Goal: Information Seeking & Learning: Learn about a topic

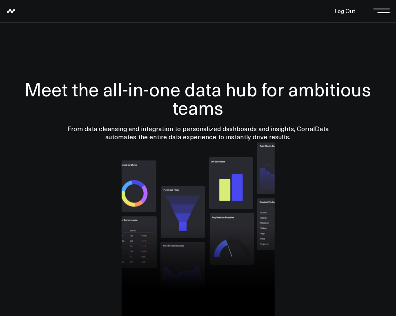
click at [384, 10] on span at bounding box center [384, 10] width 12 height 1
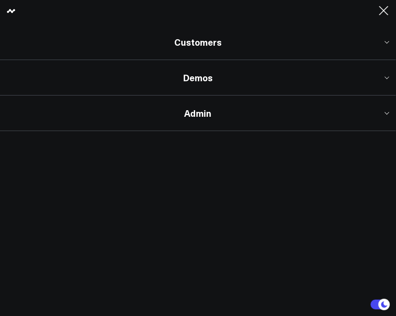
click at [208, 84] on link "Demos" at bounding box center [198, 78] width 396 height 36
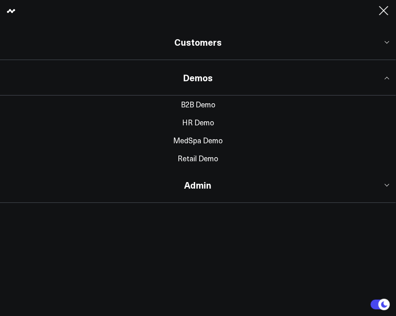
click at [196, 143] on link "MedSpa Demo" at bounding box center [198, 141] width 396 height 18
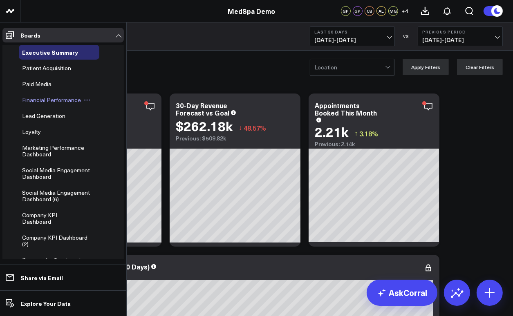
click at [47, 103] on span "Financial Performance" at bounding box center [51, 100] width 59 height 8
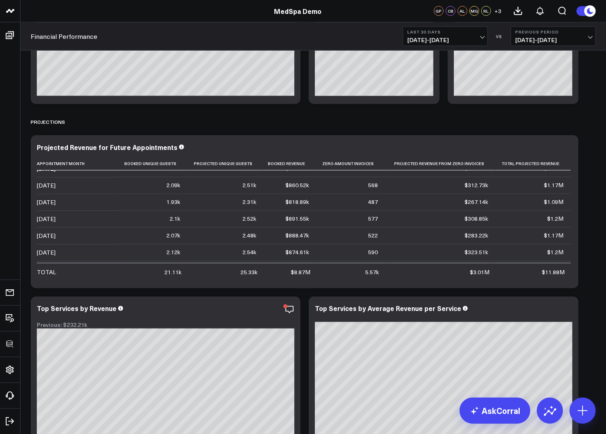
scroll to position [43, 0]
click at [396, 145] on icon at bounding box center [553, 148] width 10 height 10
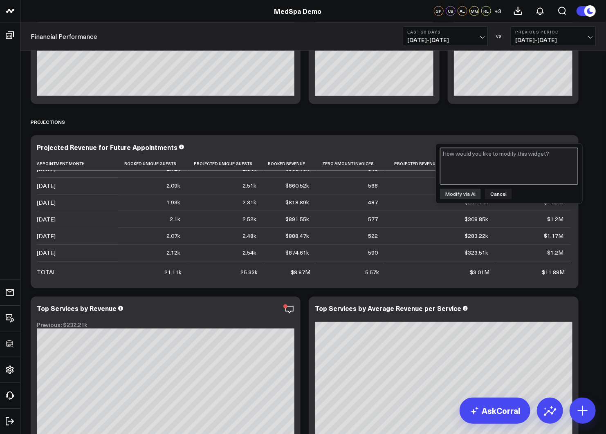
click at [396, 170] on textarea at bounding box center [509, 166] width 138 height 37
click at [396, 194] on button "Cancel" at bounding box center [498, 194] width 27 height 11
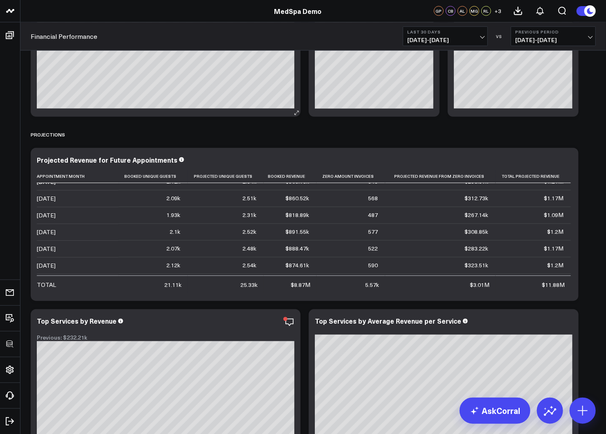
scroll to position [0, 0]
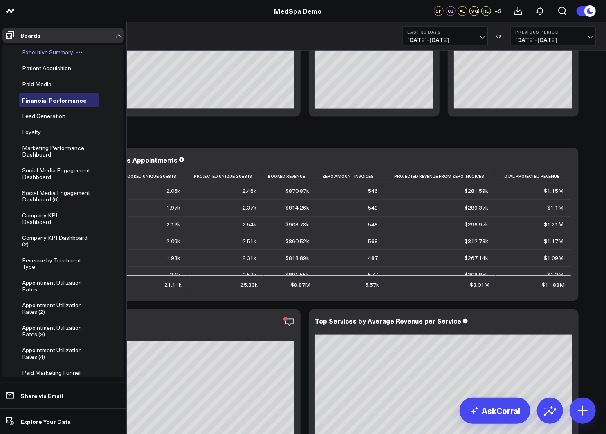
click at [36, 56] on span "Executive Summary" at bounding box center [47, 52] width 51 height 8
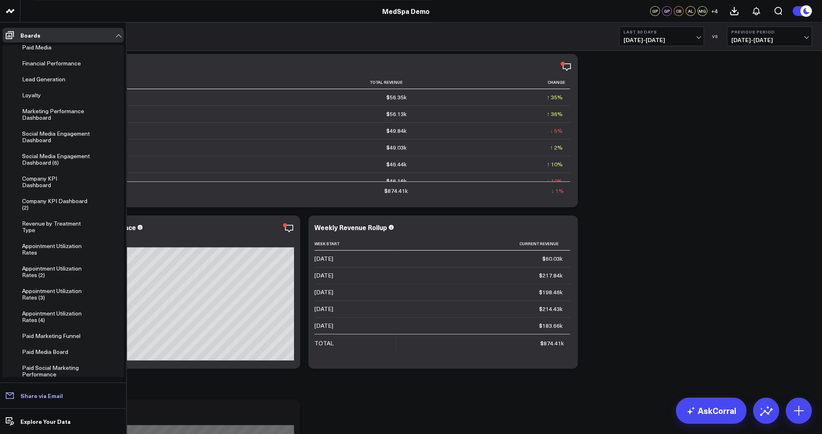
scroll to position [291, 0]
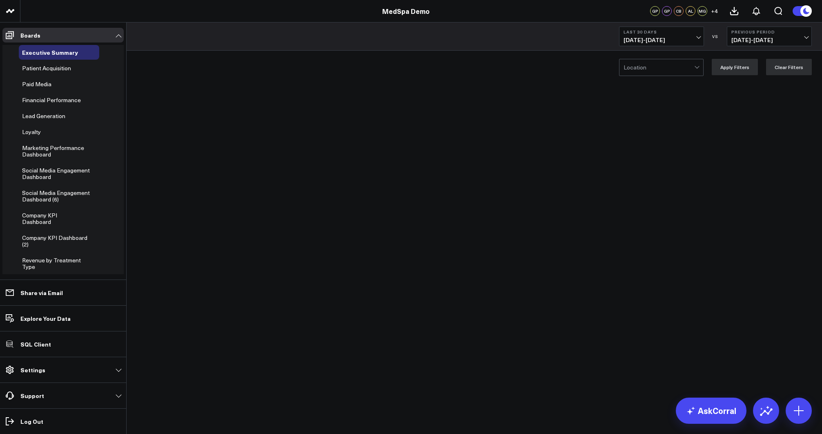
click at [37, 371] on p "Settings" at bounding box center [32, 370] width 25 height 7
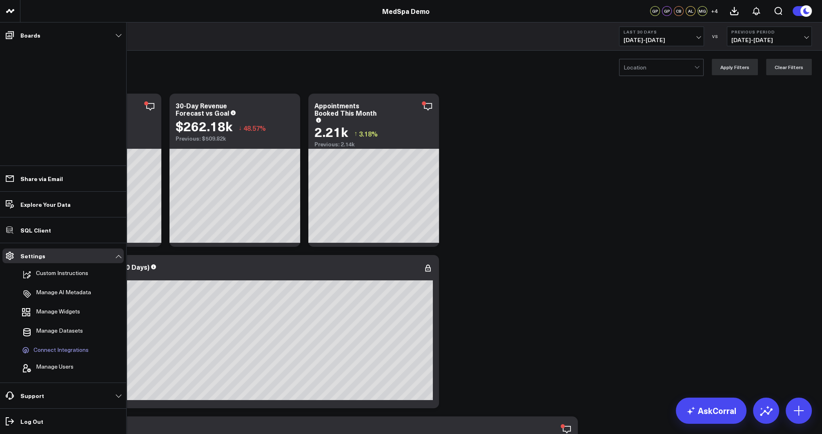
click at [55, 350] on span "Connect Integrations" at bounding box center [61, 349] width 55 height 7
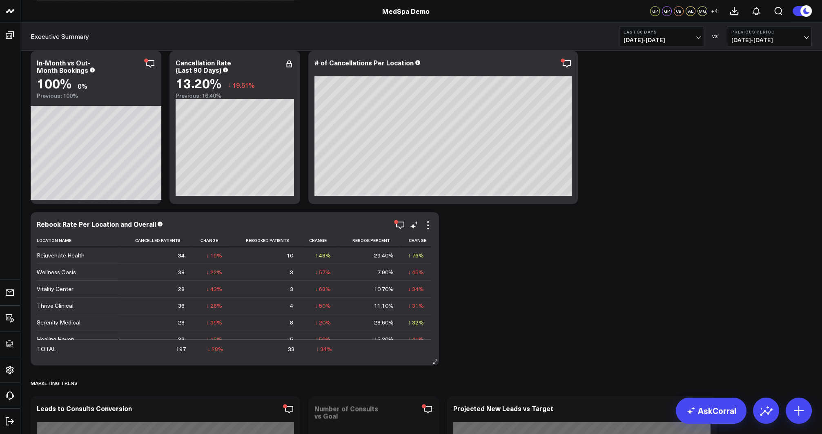
scroll to position [922, 0]
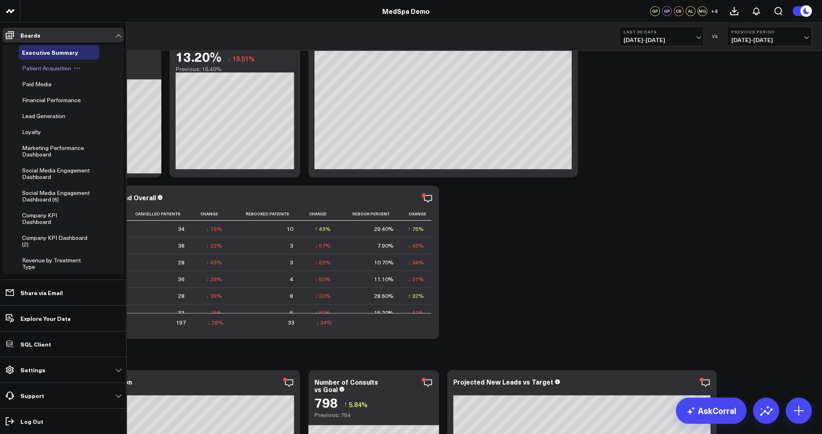
click at [35, 68] on span "Patient Acquisition" at bounding box center [46, 68] width 49 height 8
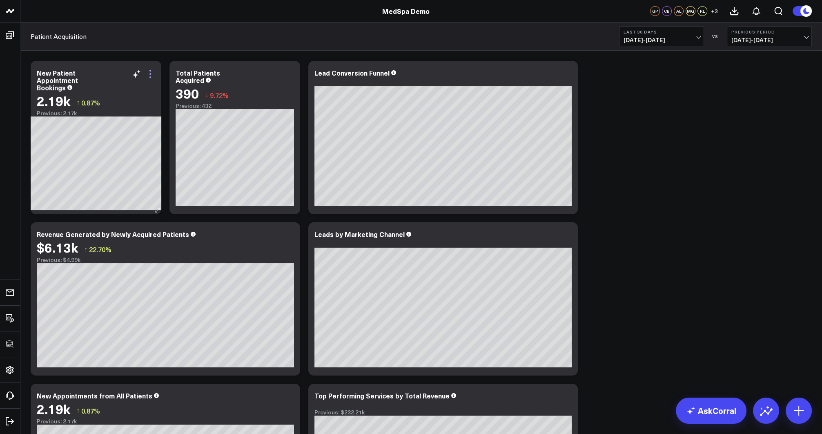
click at [150, 72] on icon at bounding box center [150, 74] width 10 height 10
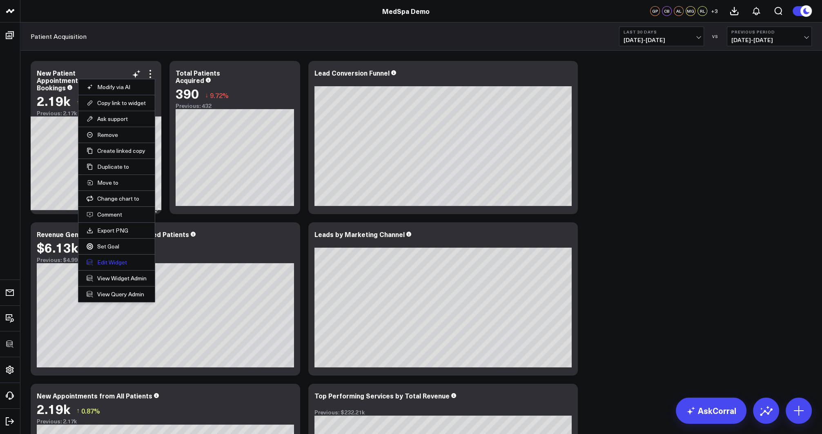
click at [110, 262] on button "Edit Widget" at bounding box center [117, 262] width 60 height 7
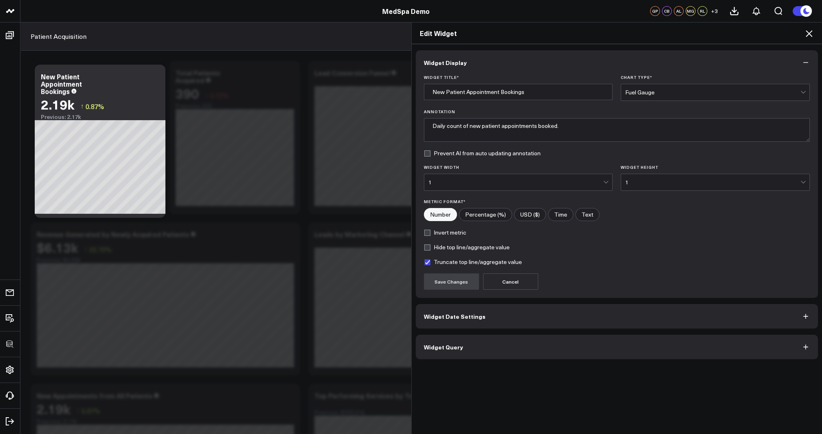
click at [445, 347] on span "Widget Query" at bounding box center [443, 347] width 39 height 7
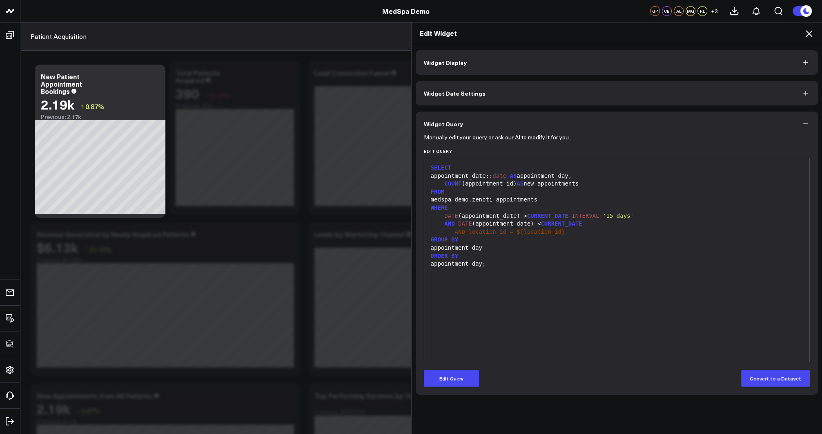
click at [812, 35] on icon at bounding box center [810, 34] width 10 height 10
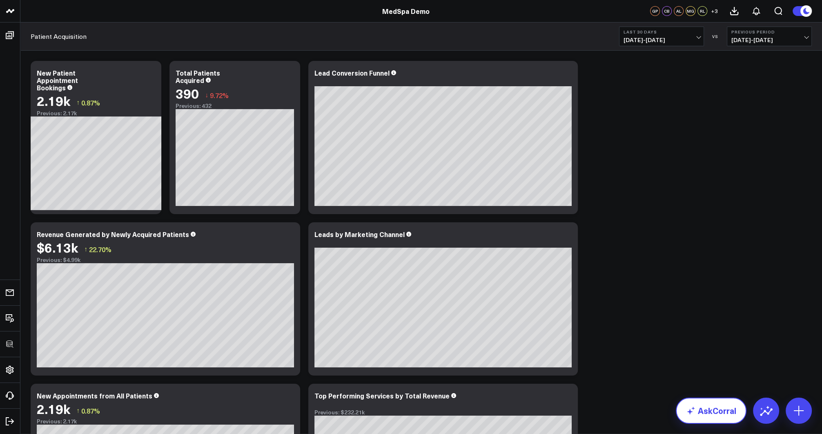
click at [711, 422] on link "AskCorral" at bounding box center [711, 411] width 71 height 26
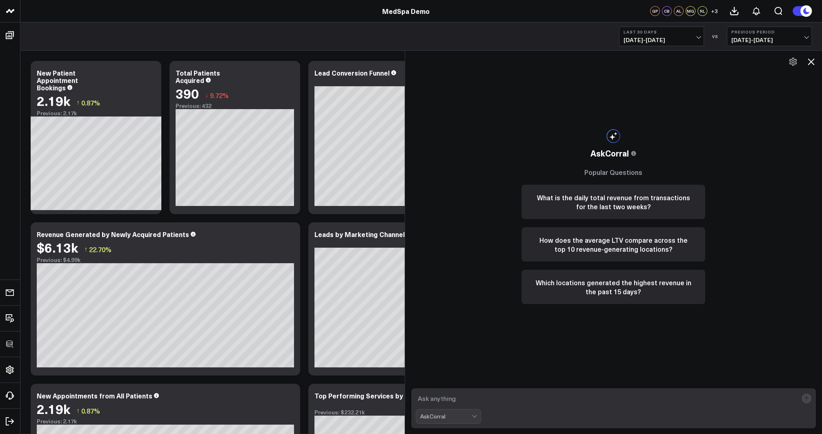
click at [463, 400] on textarea at bounding box center [607, 398] width 382 height 15
type textarea "what are my best performing services?"
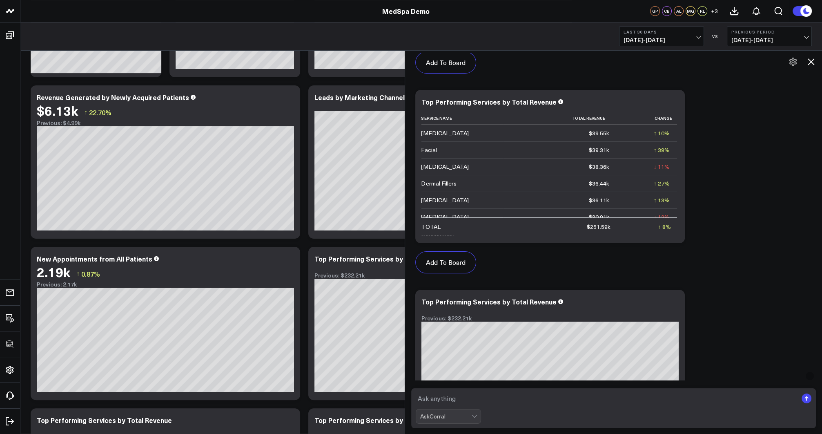
scroll to position [605, 0]
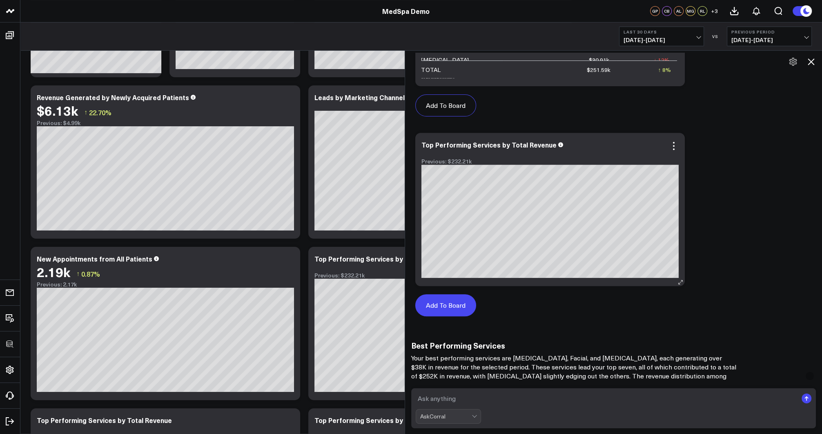
click at [437, 306] on button "Add To Board" at bounding box center [446, 305] width 61 height 22
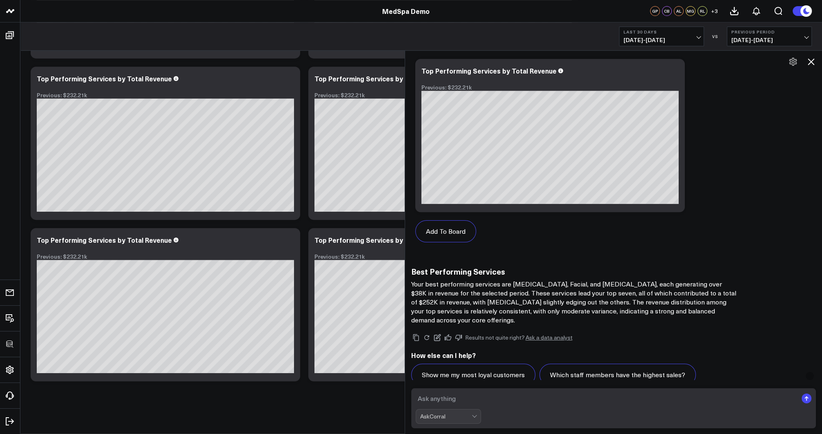
scroll to position [718, 0]
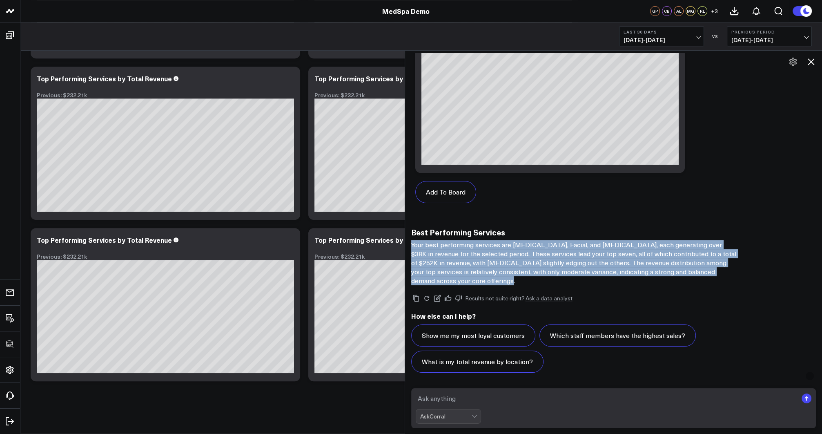
drag, startPoint x: 411, startPoint y: 244, endPoint x: 491, endPoint y: 284, distance: 89.7
click at [491, 284] on p "Your best performing services are [MEDICAL_DATA], Facial, and [MEDICAL_DATA], e…" at bounding box center [574, 262] width 327 height 45
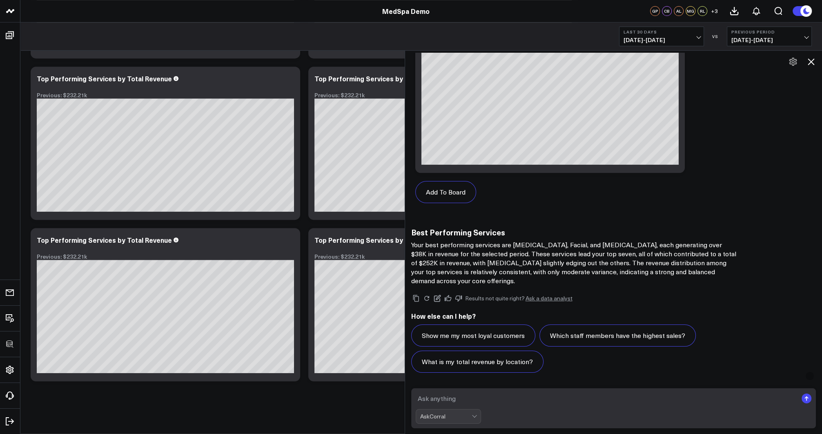
click at [454, 401] on textarea at bounding box center [607, 398] width 382 height 15
type textarea "what is the aov for these services?"
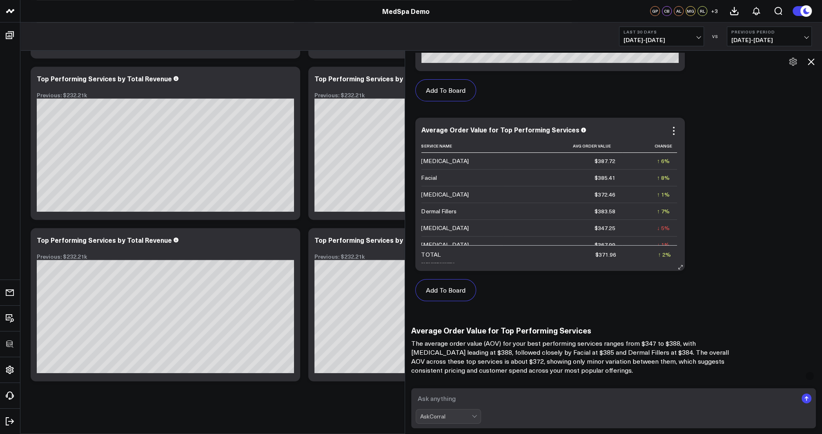
scroll to position [1383, 0]
click at [815, 65] on icon at bounding box center [812, 62] width 10 height 10
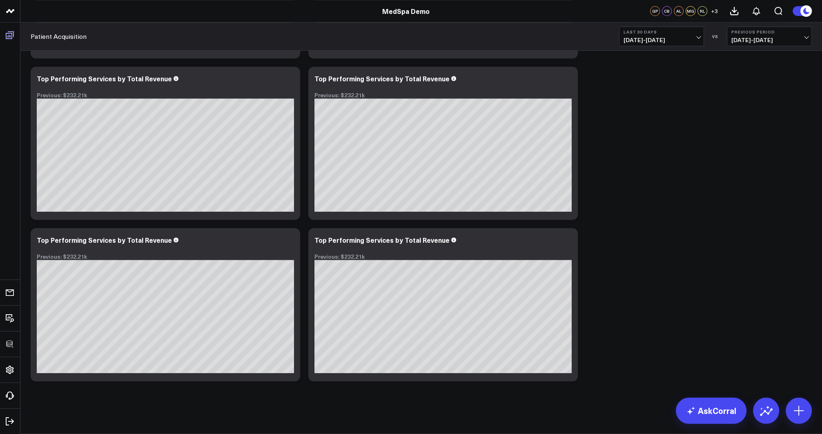
scroll to position [0, 0]
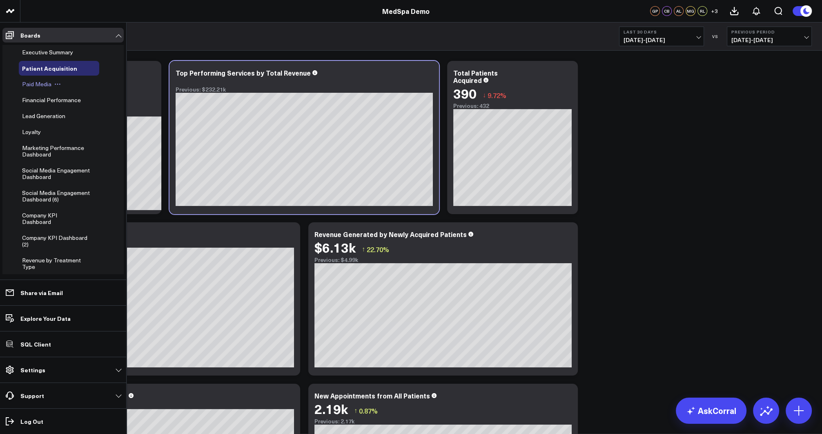
click at [33, 80] on span "Paid Media" at bounding box center [36, 84] width 29 height 8
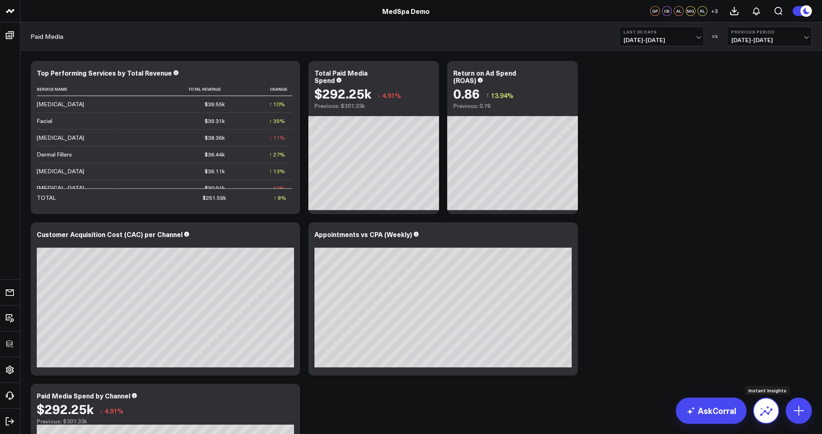
click at [767, 410] on icon at bounding box center [766, 410] width 13 height 13
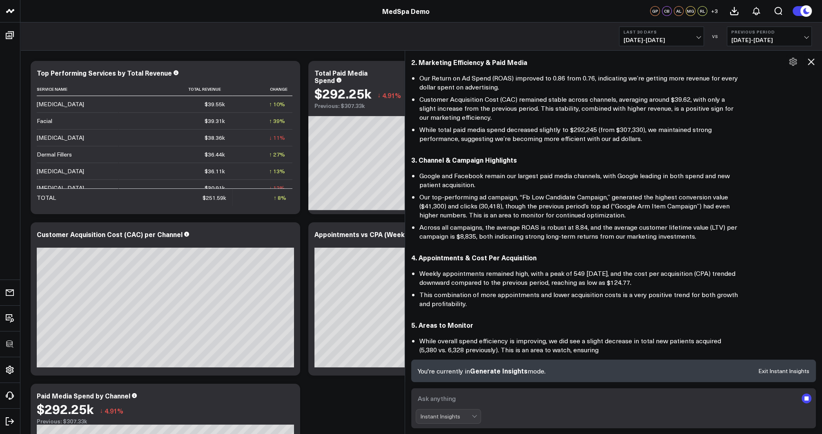
click at [449, 398] on textarea at bounding box center [607, 398] width 382 height 15
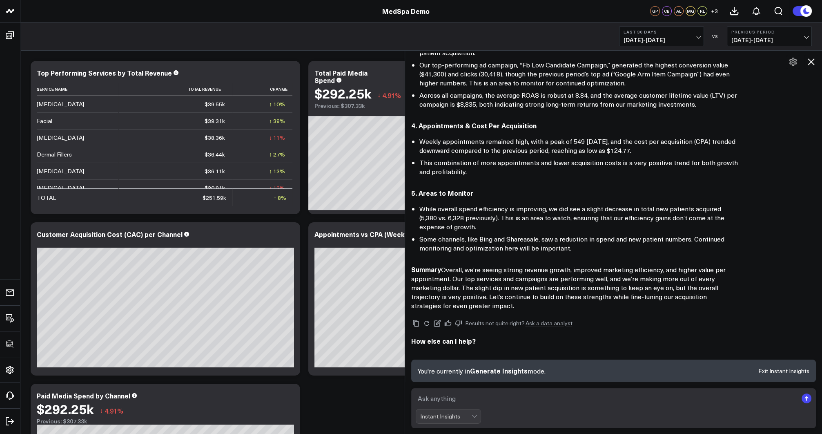
scroll to position [300, 0]
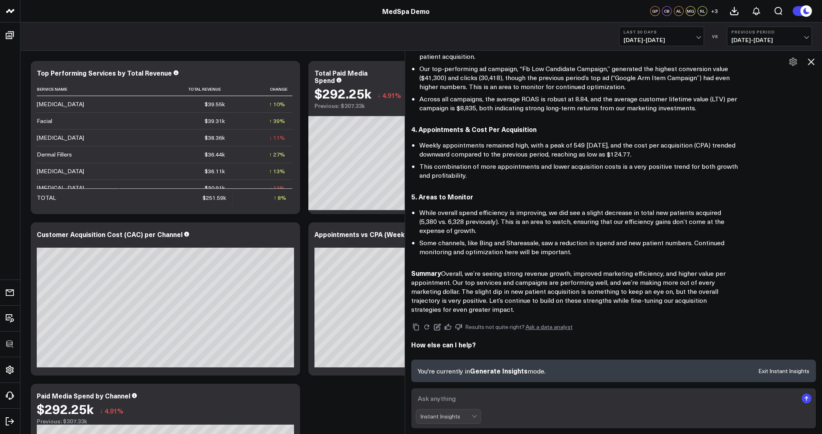
click at [810, 62] on icon at bounding box center [811, 61] width 7 height 7
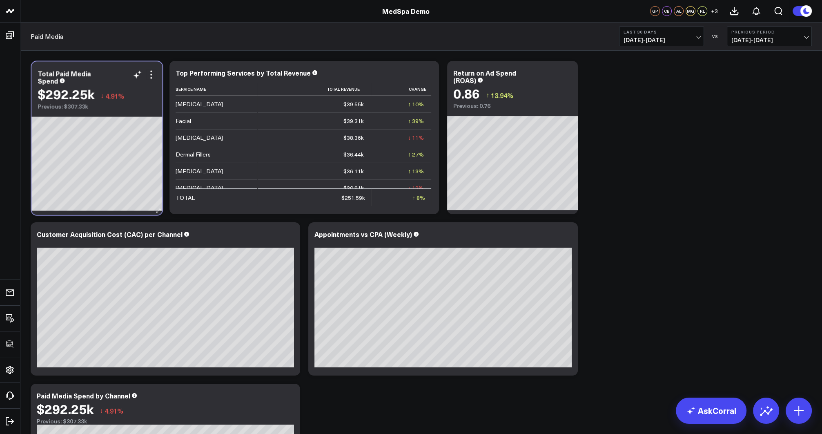
drag, startPoint x: 388, startPoint y: 76, endPoint x: 111, endPoint y: 76, distance: 277.0
click at [111, 76] on div "Total Paid Media Spend" at bounding box center [97, 77] width 118 height 15
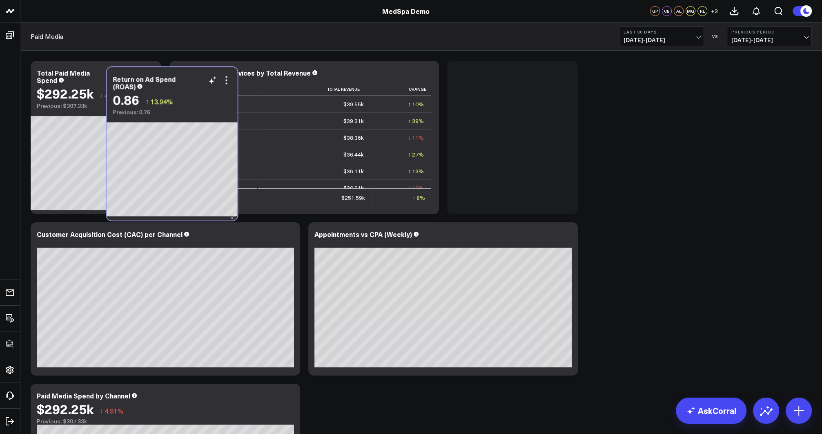
drag, startPoint x: 197, startPoint y: 77, endPoint x: 206, endPoint y: 76, distance: 8.2
click at [203, 76] on div "Return on Ad Spend (ROAS)" at bounding box center [172, 82] width 118 height 15
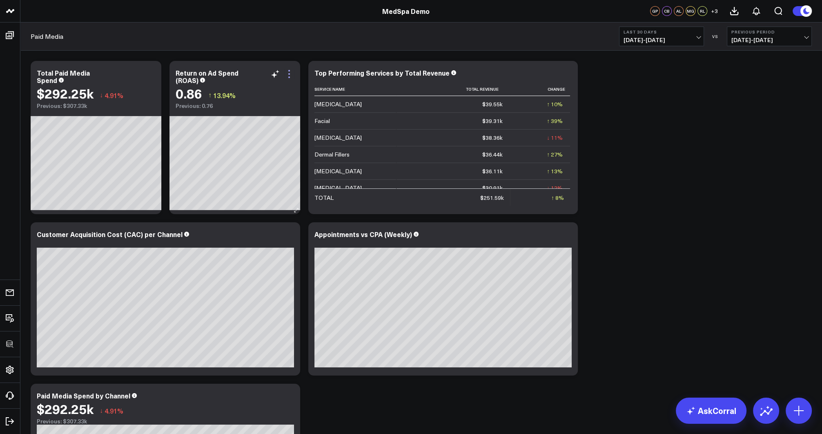
click at [291, 72] on icon at bounding box center [289, 74] width 10 height 10
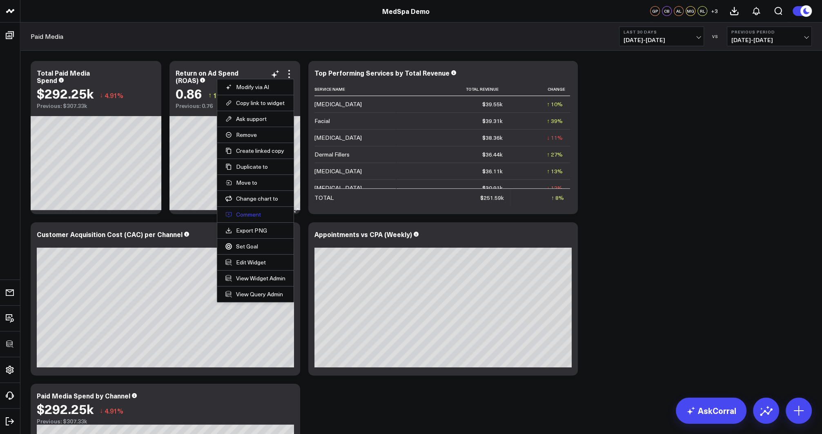
click at [249, 216] on button "Comment" at bounding box center [256, 214] width 60 height 7
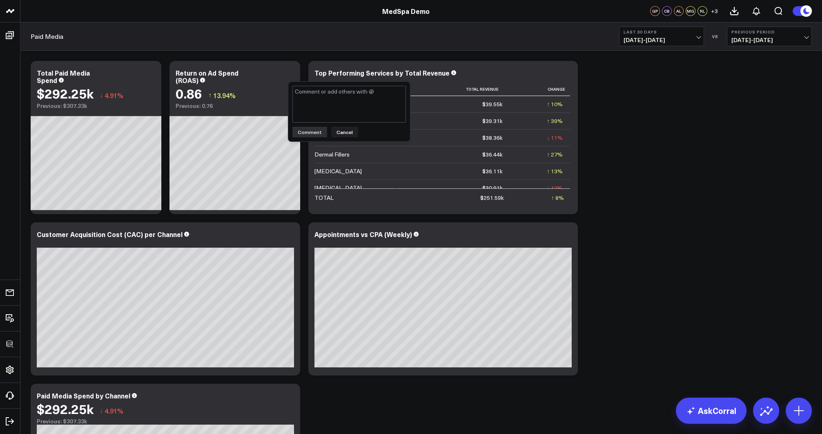
click at [318, 109] on textarea at bounding box center [350, 104] width 114 height 37
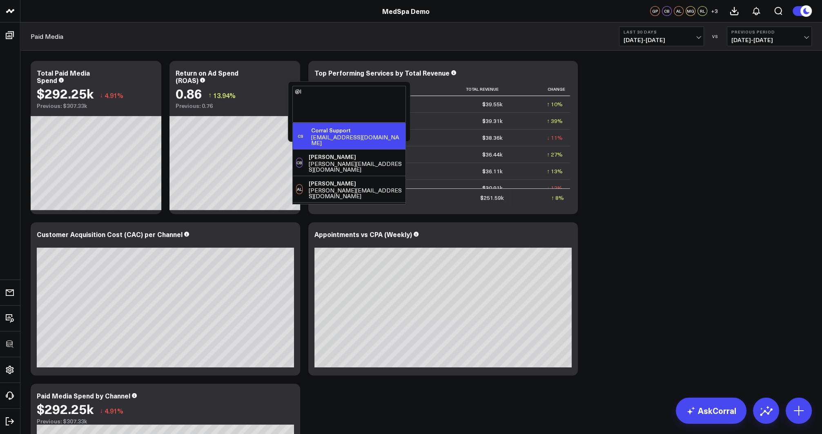
type textarea "@"
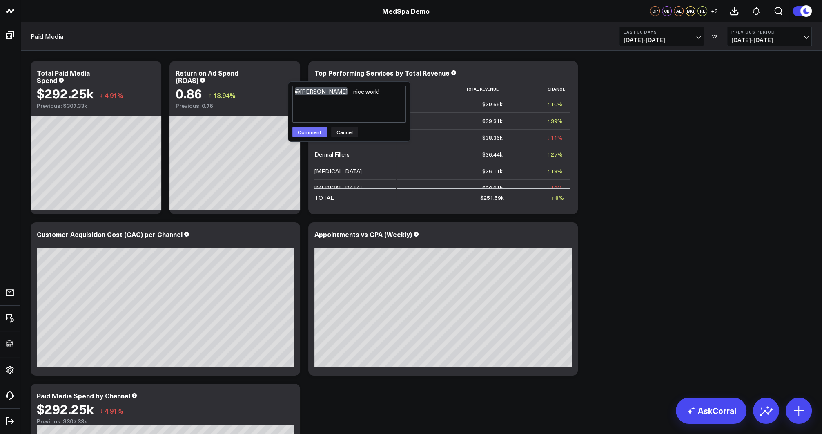
type textarea "@[PERSON_NAME] - nice work!"
click at [308, 134] on button "Comment" at bounding box center [310, 132] width 35 height 11
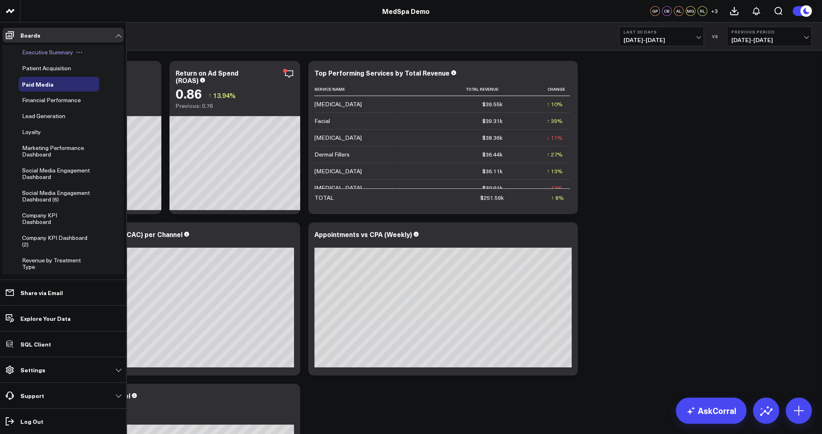
click at [29, 53] on span "Executive Summary" at bounding box center [47, 52] width 51 height 8
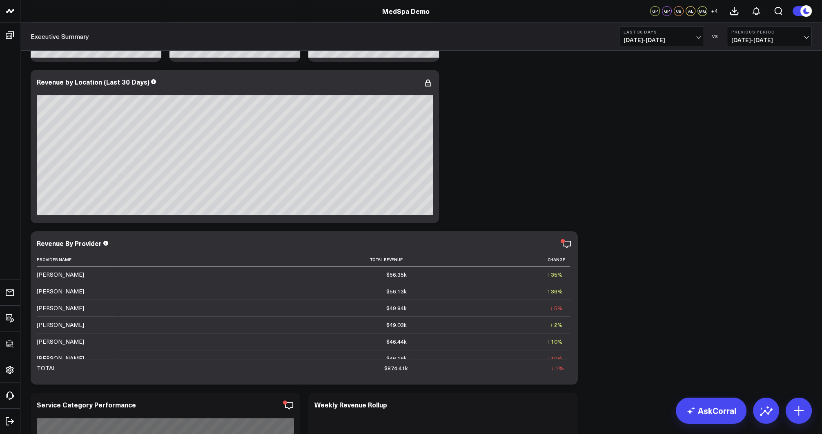
scroll to position [265, 0]
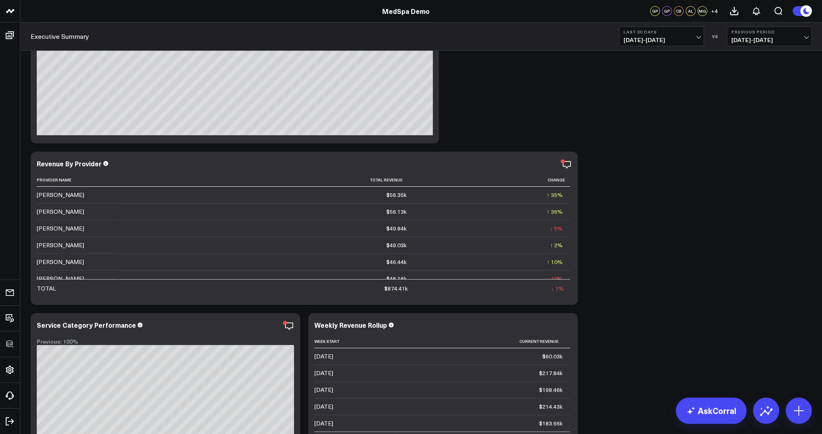
click at [664, 37] on span "[DATE] - [DATE]" at bounding box center [662, 40] width 76 height 7
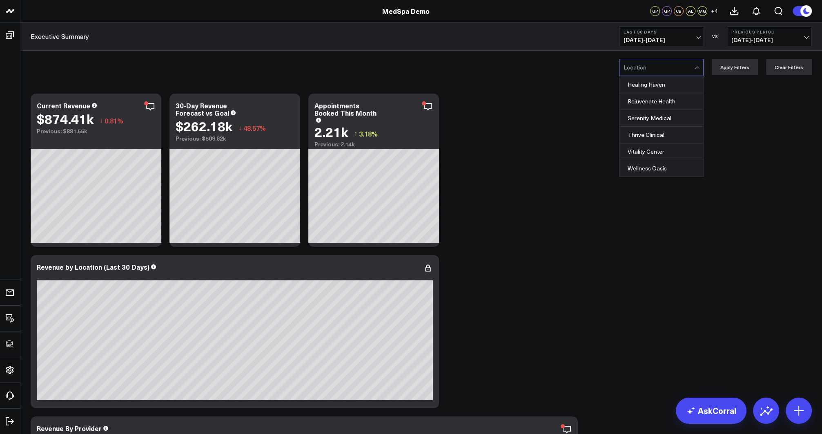
click at [639, 68] on div at bounding box center [659, 67] width 71 height 16
click at [656, 101] on div "Rejuvenate Health" at bounding box center [662, 101] width 84 height 17
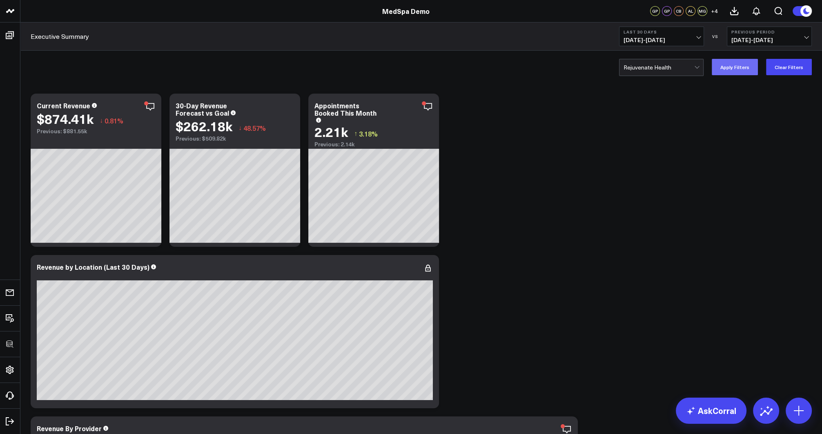
click at [746, 69] on button "Apply Filters" at bounding box center [735, 67] width 46 height 16
click at [782, 67] on button "Clear Filters" at bounding box center [790, 67] width 46 height 16
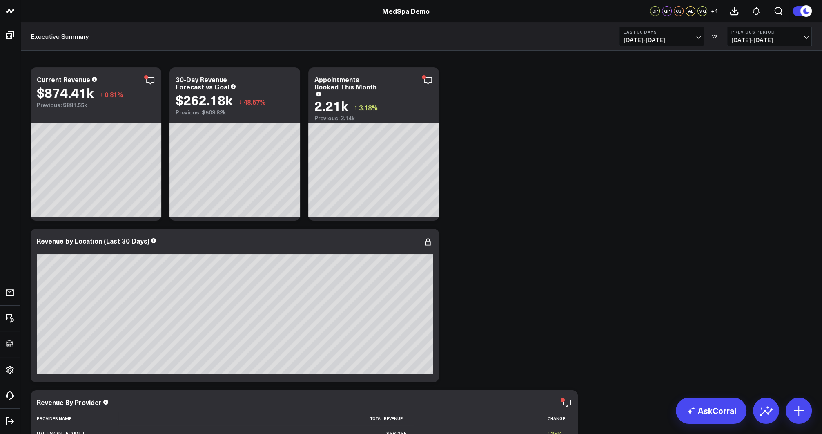
scroll to position [21, 0]
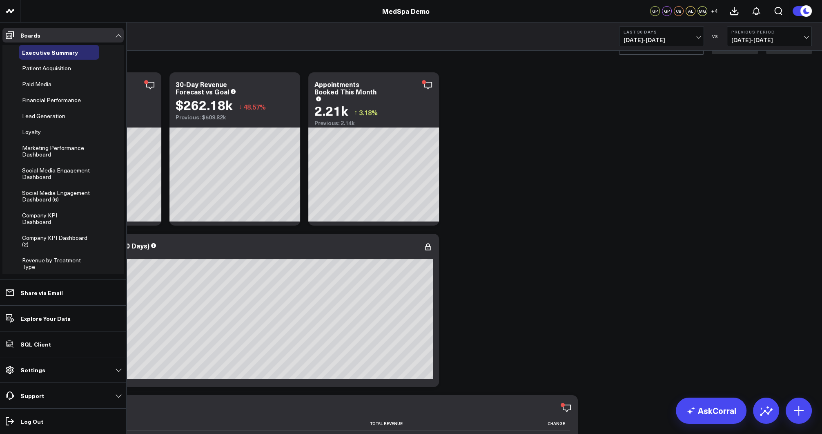
click at [21, 374] on link "Settings" at bounding box center [62, 369] width 121 height 15
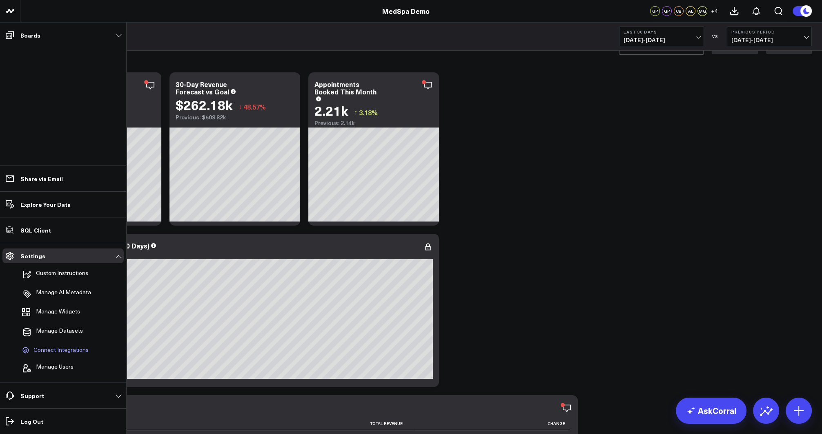
click at [74, 350] on span "Connect Integrations" at bounding box center [61, 349] width 55 height 7
